Goal: Task Accomplishment & Management: Manage account settings

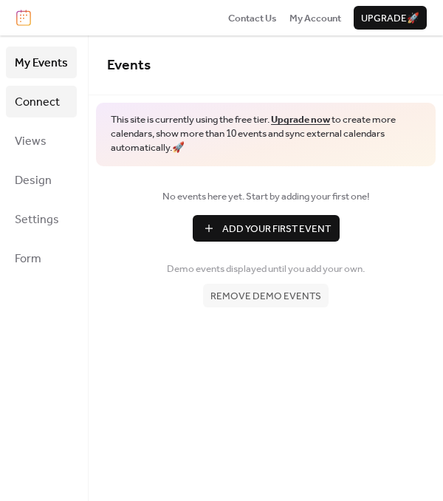
click at [64, 103] on link "Connect" at bounding box center [41, 102] width 71 height 32
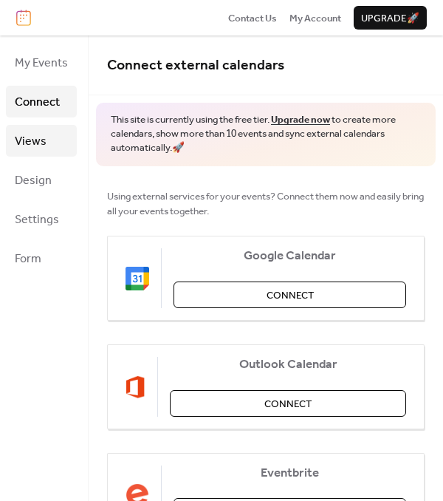
click at [42, 151] on link "Views" at bounding box center [41, 141] width 71 height 32
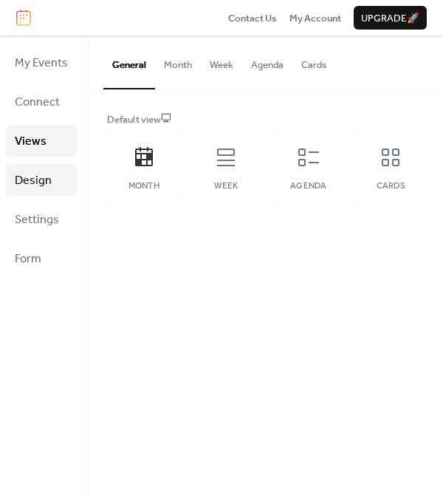
click at [41, 180] on span "Design" at bounding box center [33, 180] width 37 height 23
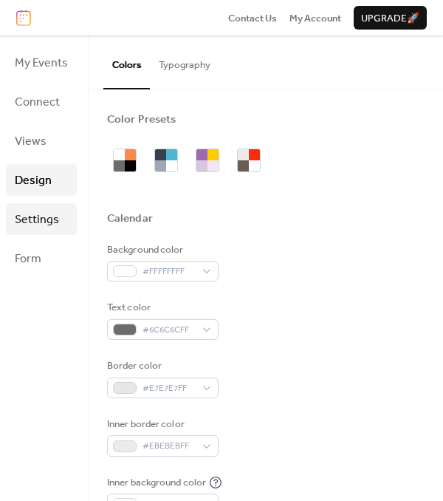
click at [34, 213] on span "Settings" at bounding box center [37, 219] width 44 height 23
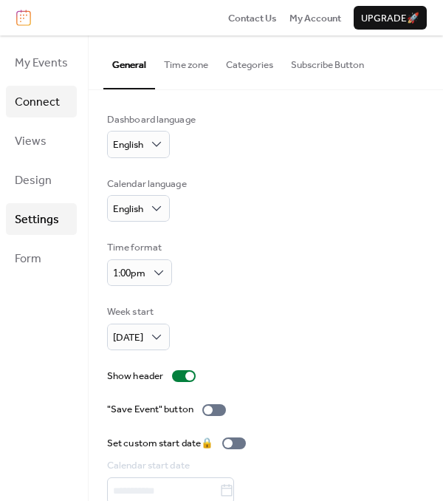
click at [42, 111] on span "Connect" at bounding box center [37, 102] width 45 height 23
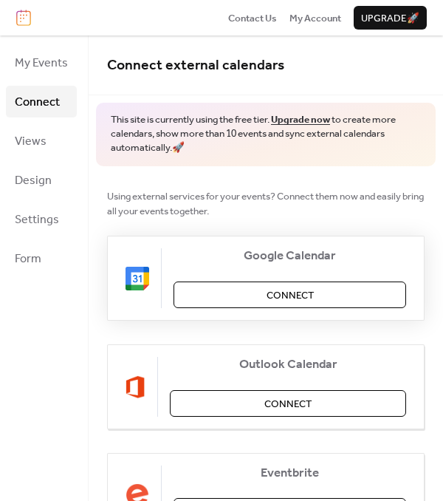
click at [278, 293] on span "Connect" at bounding box center [290, 295] width 47 height 15
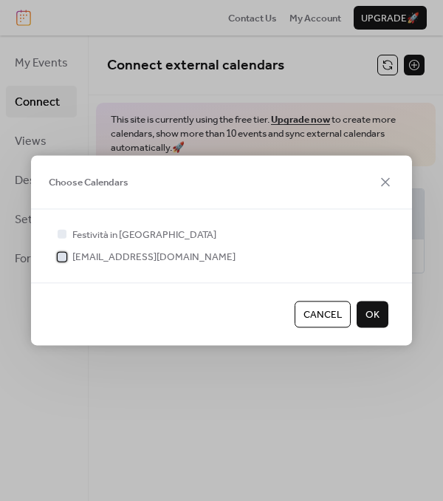
click at [64, 259] on div at bounding box center [62, 256] width 9 height 9
click at [383, 318] on button "OK" at bounding box center [373, 314] width 32 height 27
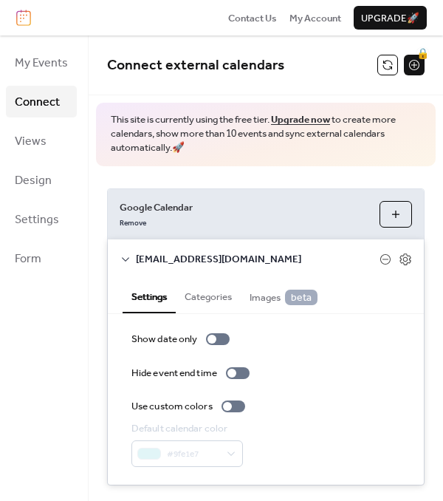
scroll to position [27, 0]
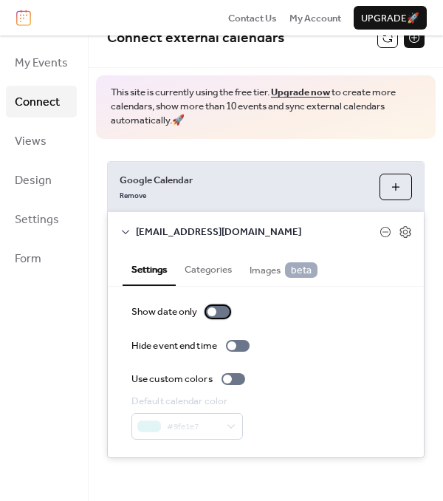
click at [209, 309] on div at bounding box center [212, 311] width 9 height 9
click at [209, 309] on div at bounding box center [218, 312] width 24 height 12
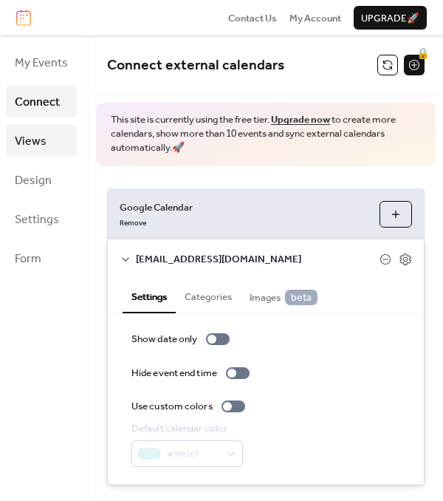
click at [27, 143] on span "Views" at bounding box center [31, 141] width 32 height 23
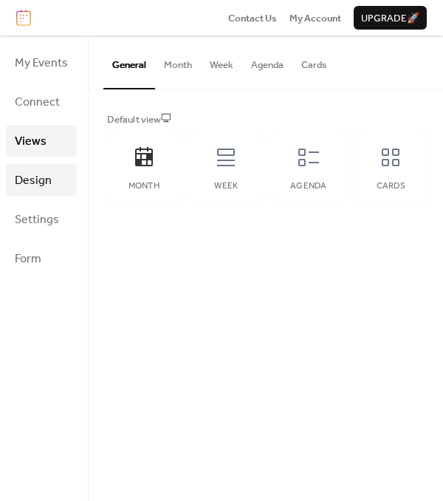
click at [28, 187] on span "Design" at bounding box center [33, 180] width 37 height 23
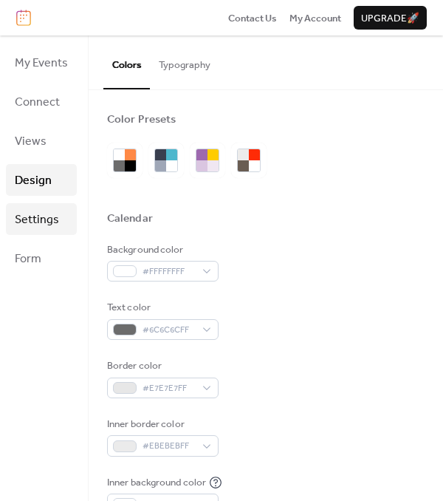
click at [32, 227] on span "Settings" at bounding box center [37, 219] width 44 height 23
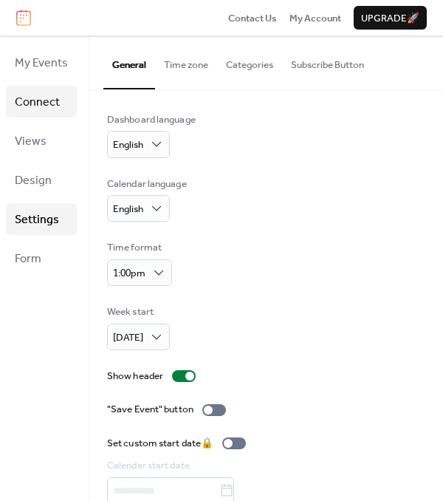
click at [48, 91] on span "Connect" at bounding box center [37, 102] width 45 height 23
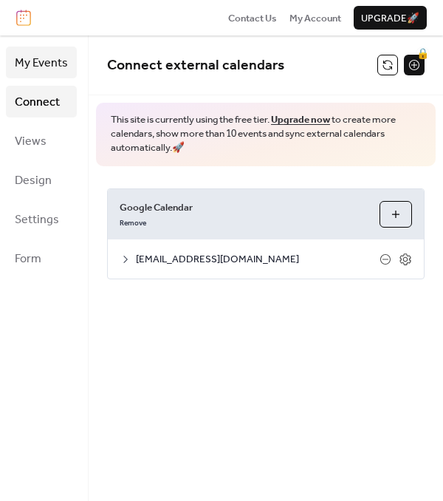
click at [52, 66] on span "My Events" at bounding box center [41, 63] width 53 height 23
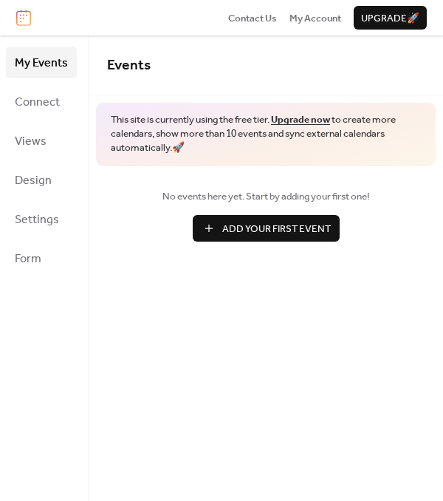
click at [278, 240] on button "Add Your First Event" at bounding box center [266, 228] width 147 height 27
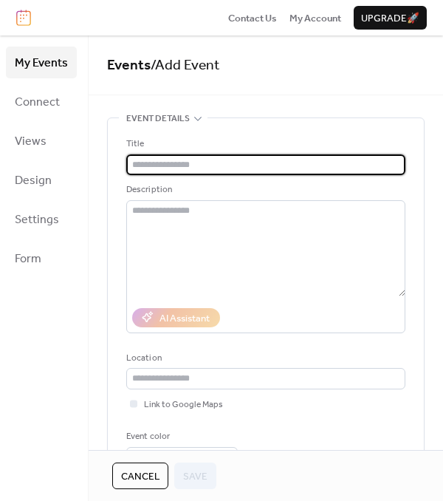
click at [174, 169] on input "text" at bounding box center [265, 164] width 279 height 21
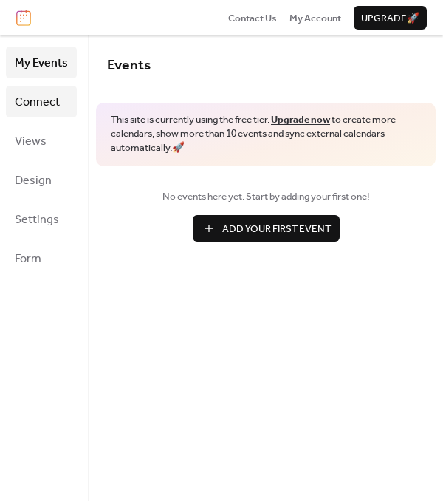
click at [29, 92] on span "Connect" at bounding box center [37, 102] width 45 height 23
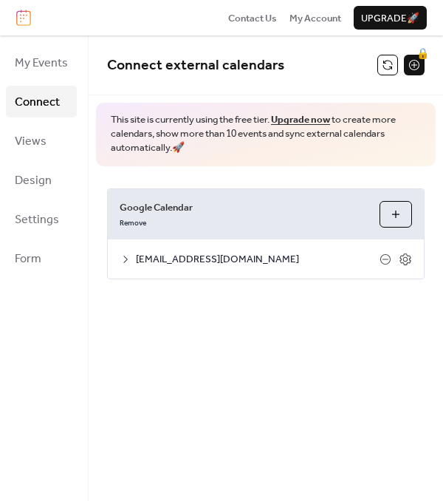
click at [273, 253] on span "[EMAIL_ADDRESS][DOMAIN_NAME]" at bounding box center [258, 259] width 244 height 15
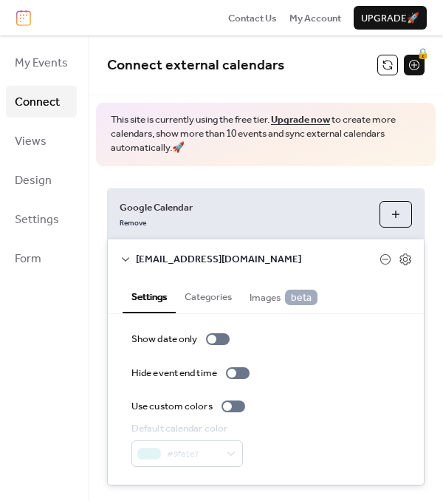
click at [53, 316] on div "My Events Connect Views Design Settings Form" at bounding box center [44, 267] width 89 height 465
click at [213, 211] on span "Google Calendar" at bounding box center [244, 207] width 248 height 15
click at [383, 211] on button "Choose Calendars" at bounding box center [396, 214] width 32 height 27
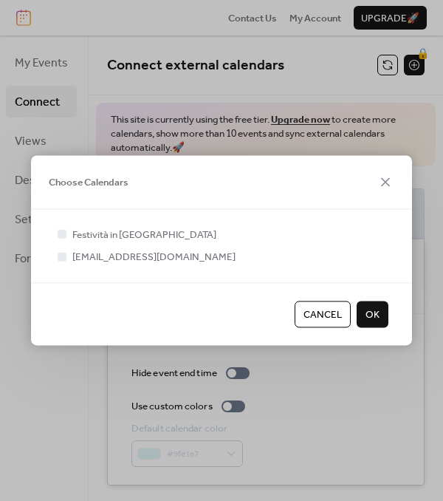
click at [368, 318] on span "OK" at bounding box center [373, 314] width 14 height 15
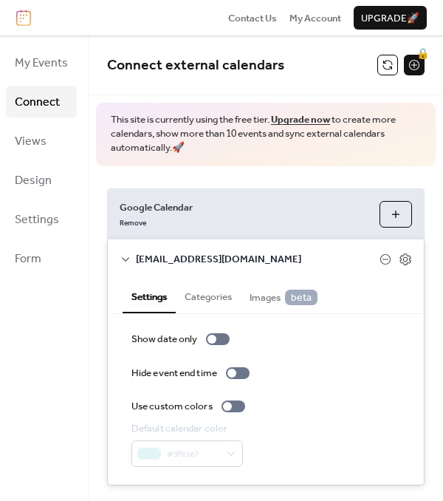
click at [49, 329] on div "My Events Connect Views Design Settings Form" at bounding box center [44, 267] width 89 height 465
click at [188, 267] on span "[EMAIL_ADDRESS][DOMAIN_NAME]" at bounding box center [258, 259] width 244 height 15
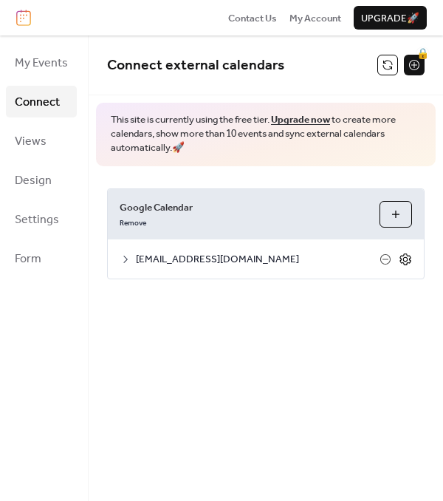
click at [402, 261] on icon at bounding box center [404, 259] width 11 height 12
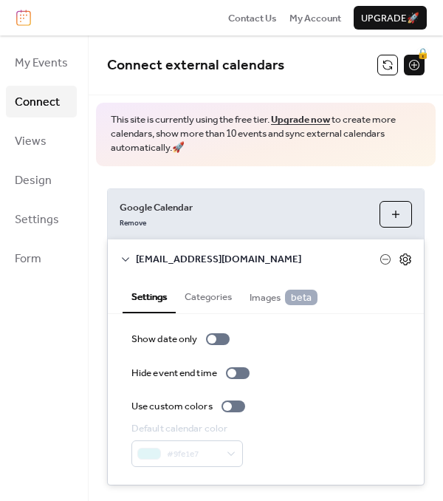
click at [402, 261] on icon at bounding box center [405, 259] width 13 height 13
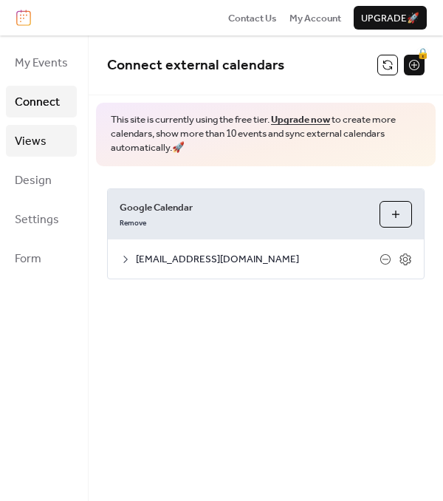
click at [40, 145] on span "Views" at bounding box center [31, 141] width 32 height 23
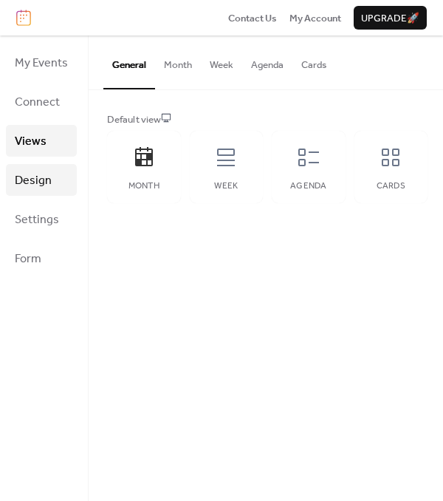
click at [58, 193] on link "Design" at bounding box center [41, 180] width 71 height 32
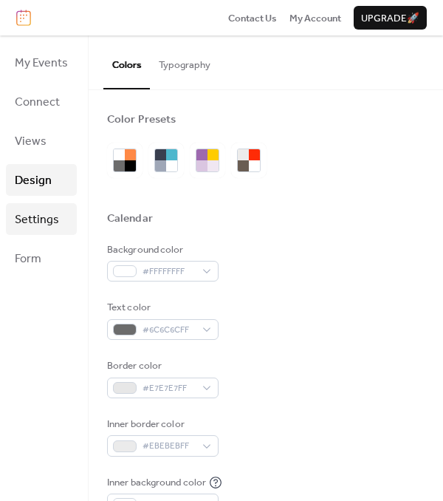
click at [48, 216] on span "Settings" at bounding box center [37, 219] width 44 height 23
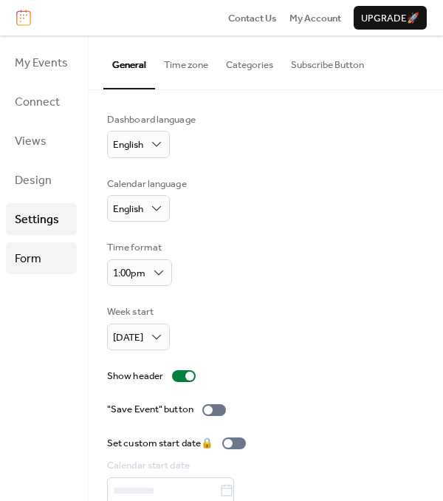
click at [35, 253] on span "Form" at bounding box center [28, 258] width 27 height 23
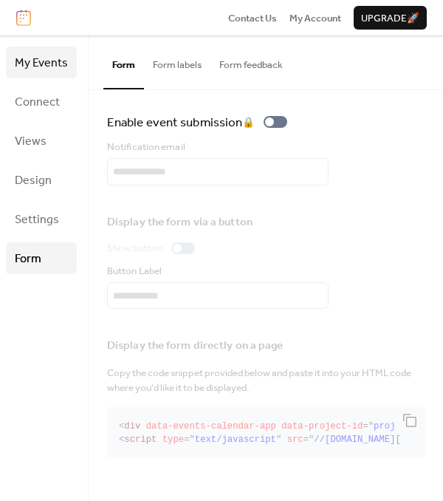
click at [41, 69] on span "My Events" at bounding box center [41, 63] width 53 height 23
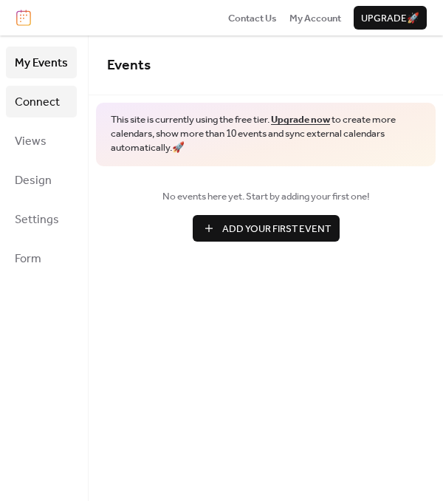
click at [33, 99] on span "Connect" at bounding box center [37, 102] width 45 height 23
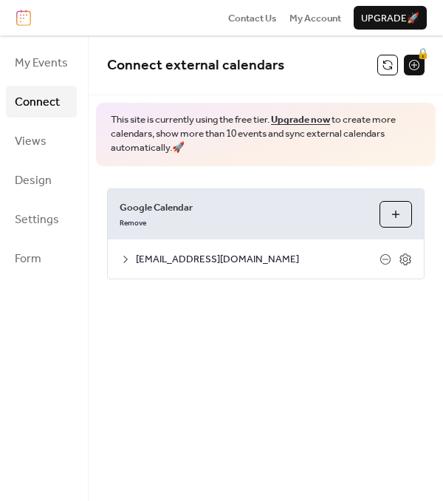
click at [246, 379] on div "Connect external calendars 🔒 This site is currently using the free tier. Upgrad…" at bounding box center [266, 267] width 354 height 465
click at [127, 262] on icon at bounding box center [126, 259] width 12 height 12
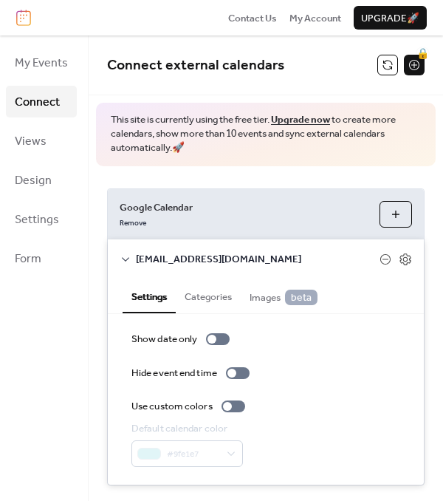
scroll to position [27, 0]
